Goal: Task Accomplishment & Management: Manage account settings

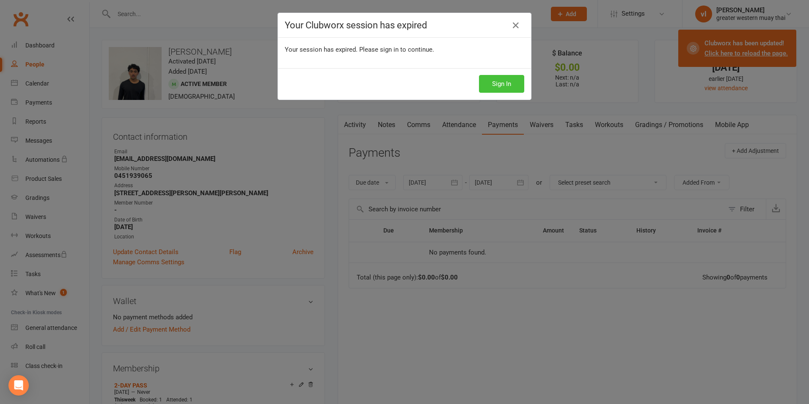
click at [501, 86] on button "Sign In" at bounding box center [501, 84] width 45 height 18
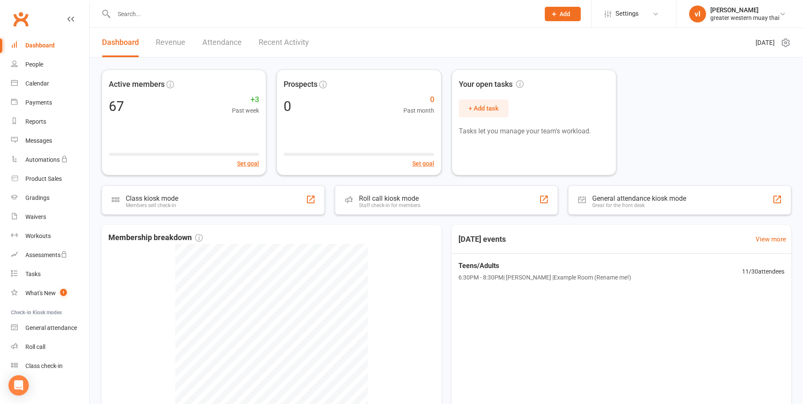
click at [422, 216] on div "Active members 67 +3 Past week Set goal Prospects 0 0 Past month Set goal Your …" at bounding box center [446, 261] width 713 height 406
click at [422, 215] on div "Active members 67 +3 Past week Set goal Prospects 0 0 Past month Set goal Your …" at bounding box center [446, 261] width 713 height 406
click at [423, 207] on div "Roll call kiosk mode Staff check-in for members" at bounding box center [446, 200] width 234 height 30
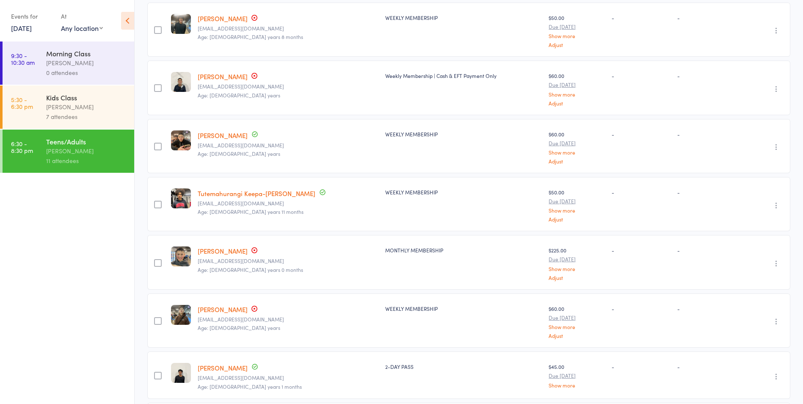
scroll to position [399, 0]
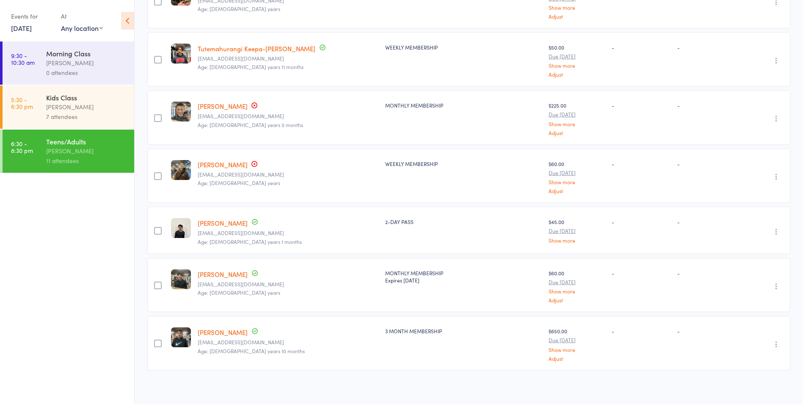
click at [238, 164] on link "Hoang Nguyen" at bounding box center [223, 164] width 50 height 9
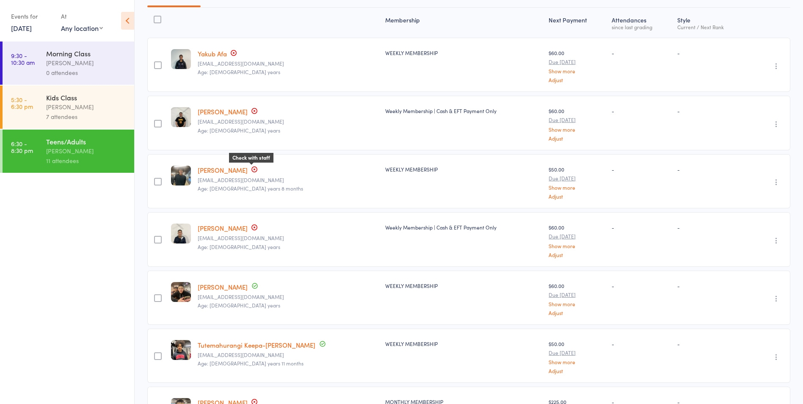
scroll to position [272, 0]
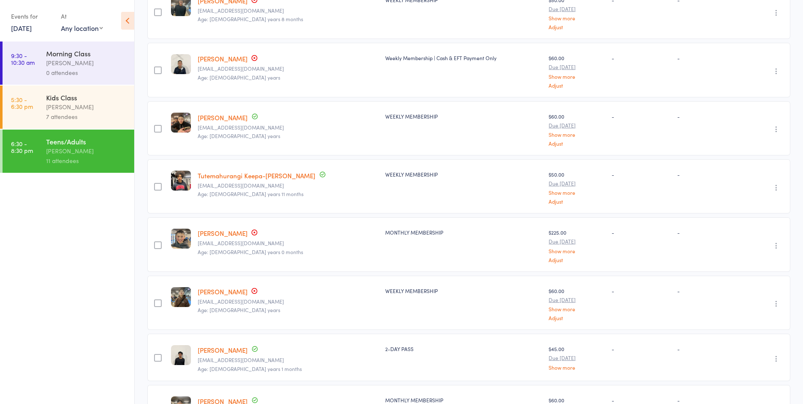
click at [221, 118] on link "Edwin Huang" at bounding box center [223, 117] width 50 height 9
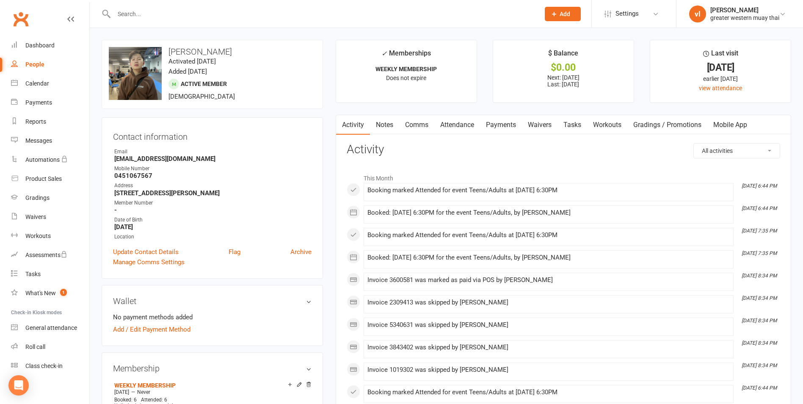
click at [497, 130] on link "Payments" at bounding box center [501, 124] width 42 height 19
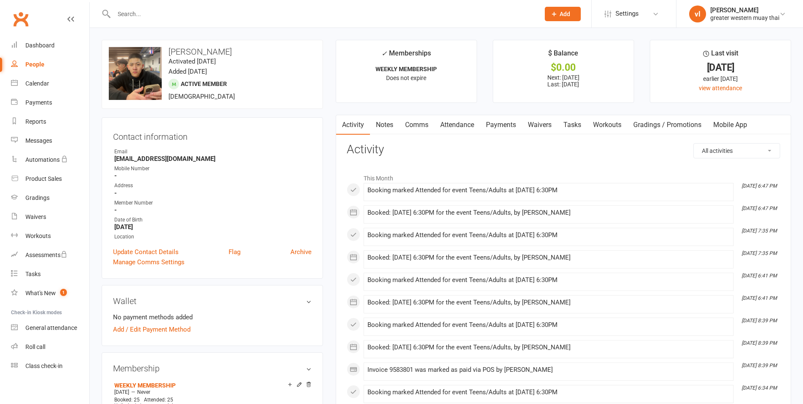
click at [492, 120] on link "Payments" at bounding box center [501, 124] width 42 height 19
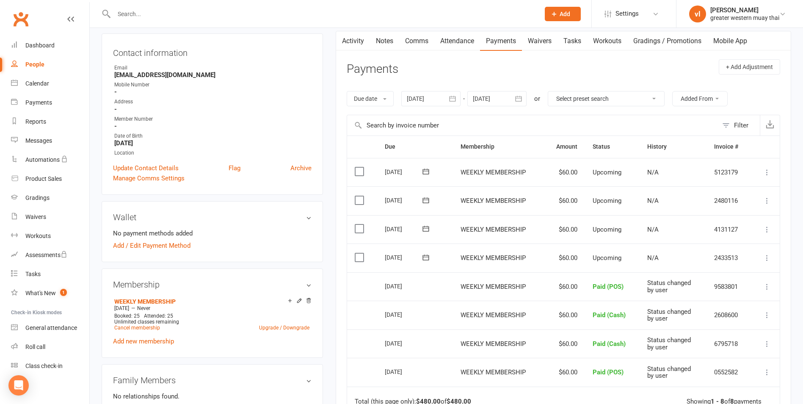
scroll to position [85, 0]
click at [763, 251] on td "Mark as Paid (Cash) Mark as Paid (POS) Mark as Paid (Other) Skip Change amount …" at bounding box center [765, 257] width 29 height 29
click at [764, 261] on icon at bounding box center [767, 257] width 8 height 8
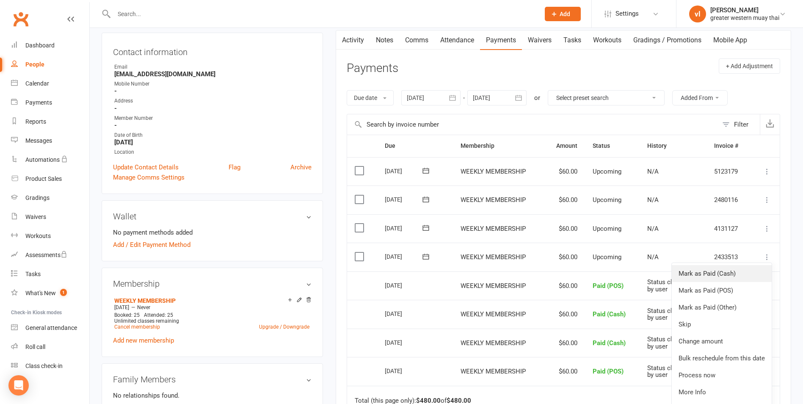
click at [736, 279] on link "Mark as Paid (Cash)" at bounding box center [722, 273] width 100 height 17
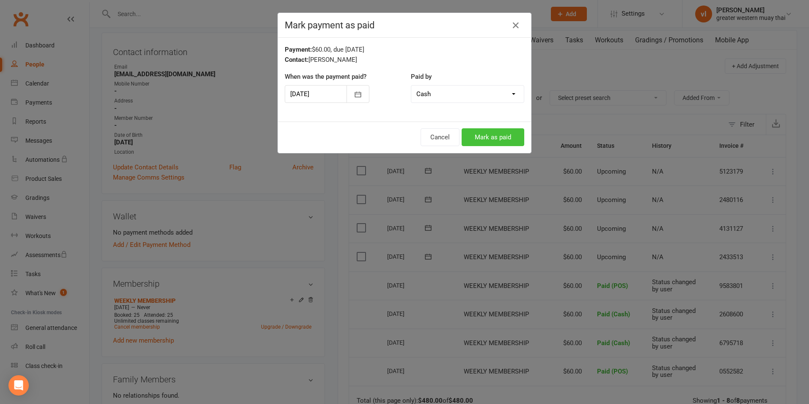
click at [505, 138] on button "Mark as paid" at bounding box center [493, 137] width 63 height 18
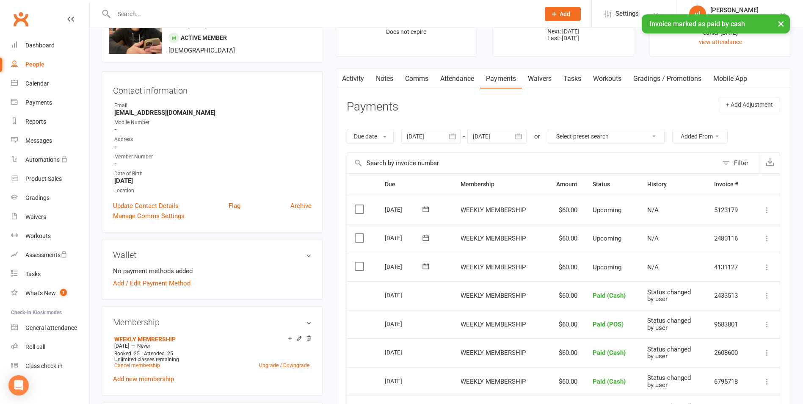
scroll to position [0, 0]
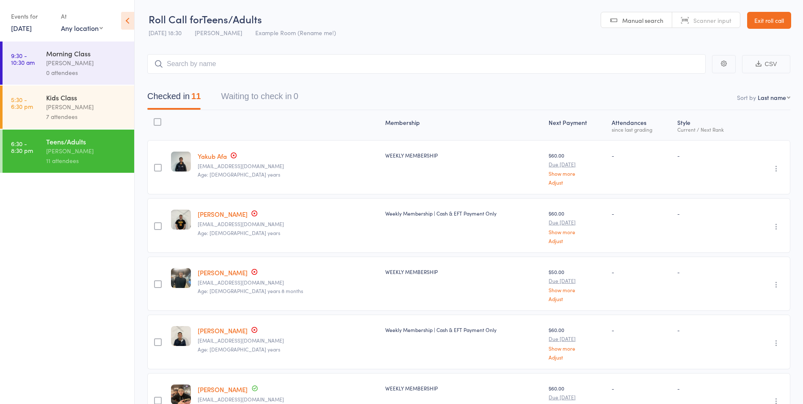
click at [223, 327] on link "Nikolas Do" at bounding box center [223, 330] width 50 height 9
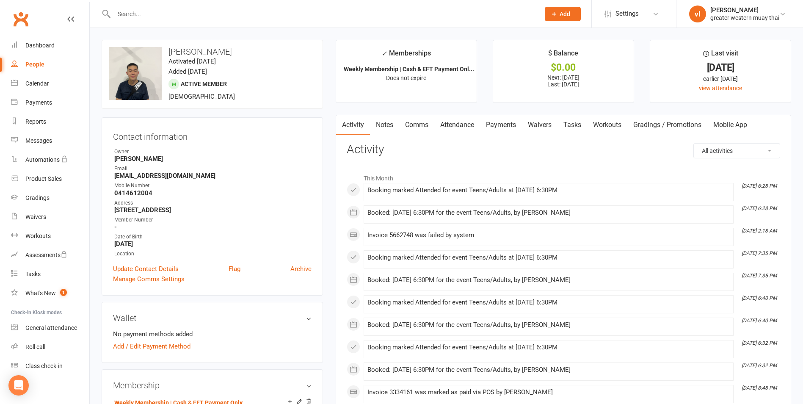
click at [507, 125] on link "Payments" at bounding box center [501, 124] width 42 height 19
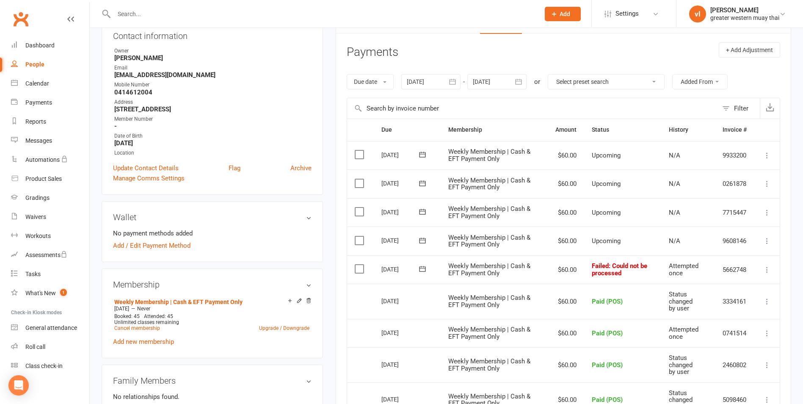
scroll to position [127, 0]
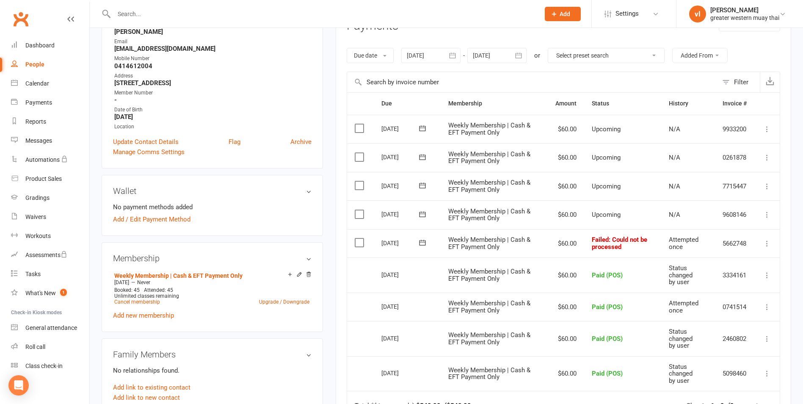
click at [768, 241] on icon at bounding box center [767, 243] width 8 height 8
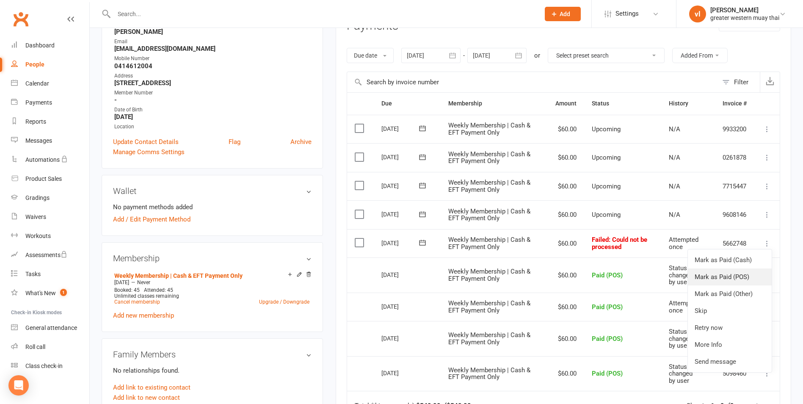
click at [740, 272] on link "Mark as Paid (POS)" at bounding box center [730, 276] width 84 height 17
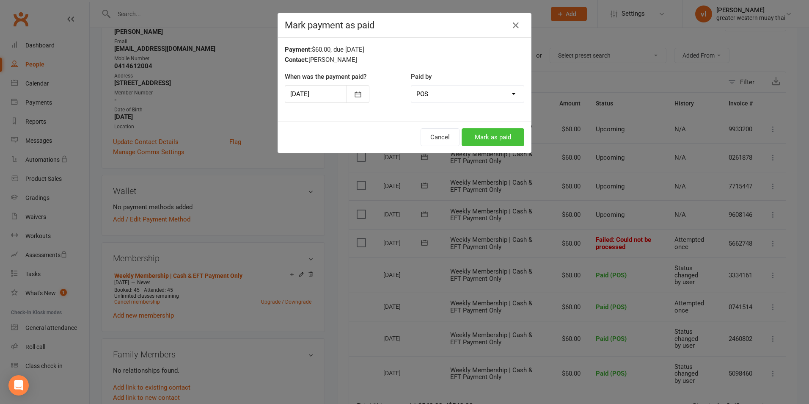
click at [493, 138] on button "Mark as paid" at bounding box center [493, 137] width 63 height 18
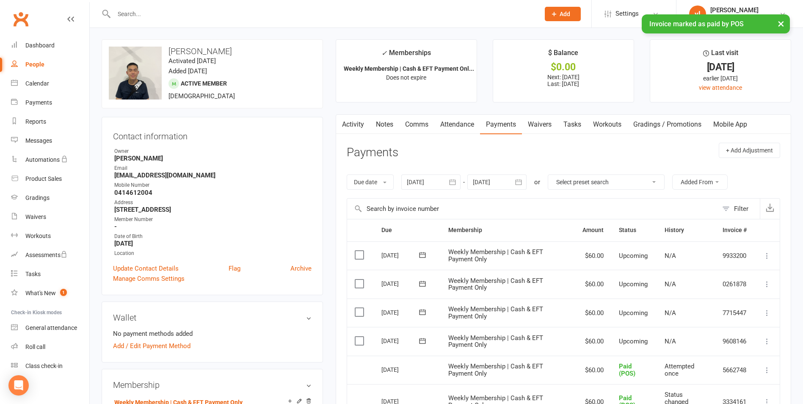
scroll to position [0, 0]
click at [46, 46] on div "Dashboard" at bounding box center [39, 45] width 29 height 7
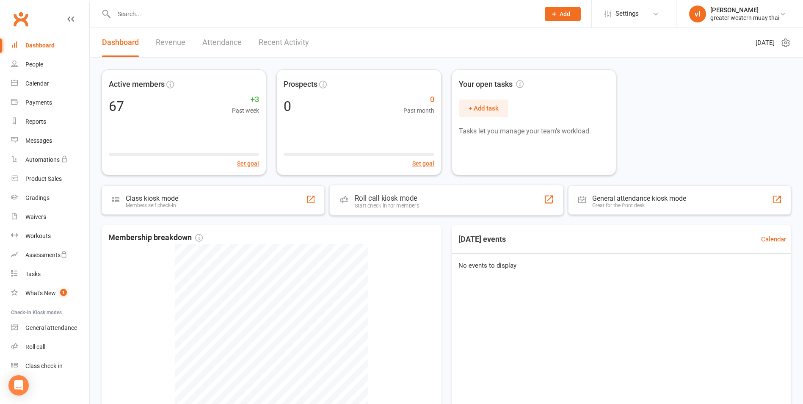
drag, startPoint x: 418, startPoint y: 208, endPoint x: 414, endPoint y: 216, distance: 9.7
click at [418, 208] on div "Staff check-in for members" at bounding box center [387, 205] width 64 height 6
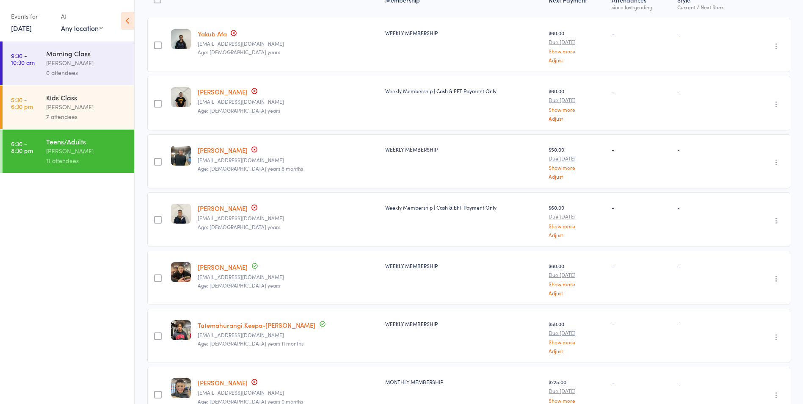
scroll to position [85, 0]
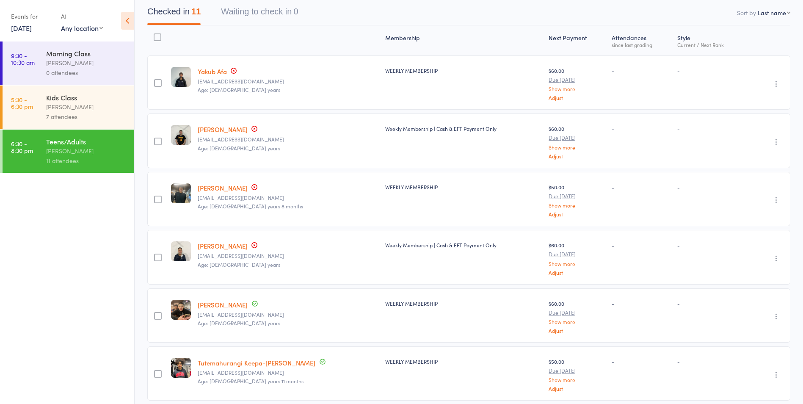
click at [224, 245] on link "[PERSON_NAME]" at bounding box center [223, 245] width 50 height 9
click at [224, 125] on link "[PERSON_NAME]" at bounding box center [223, 129] width 50 height 9
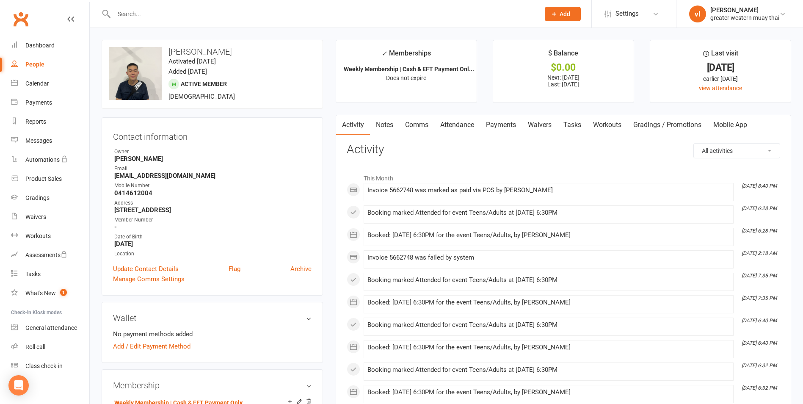
click at [497, 124] on link "Payments" at bounding box center [501, 124] width 42 height 19
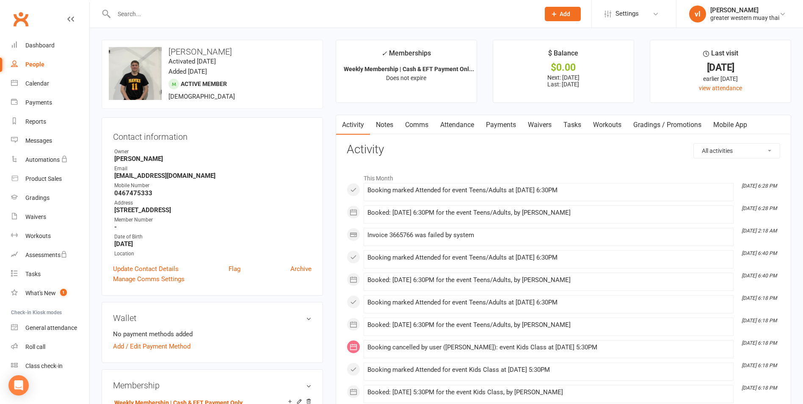
click at [490, 124] on link "Payments" at bounding box center [501, 124] width 42 height 19
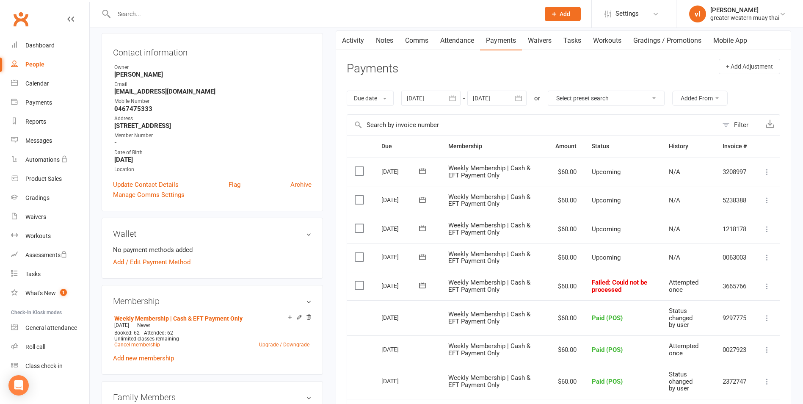
scroll to position [85, 0]
click at [767, 285] on icon at bounding box center [767, 286] width 8 height 8
click at [729, 320] on link "Mark as Paid (POS)" at bounding box center [730, 319] width 84 height 17
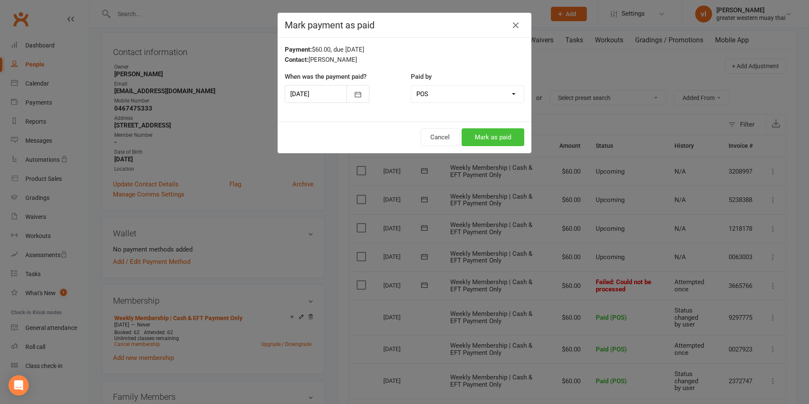
click at [494, 129] on button "Mark as paid" at bounding box center [493, 137] width 63 height 18
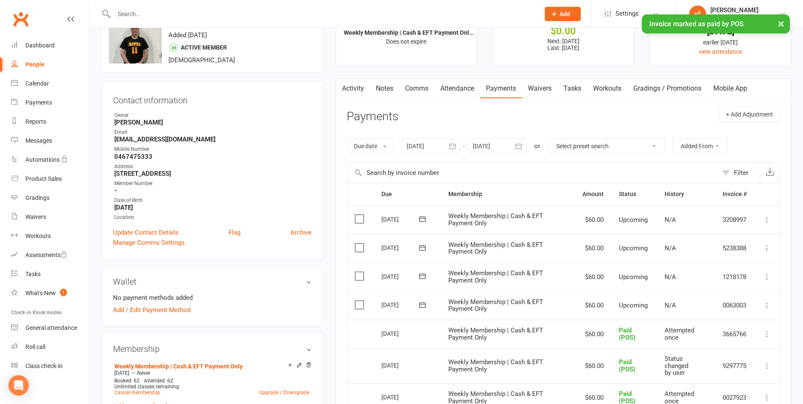
scroll to position [0, 0]
